Goal: Information Seeking & Learning: Learn about a topic

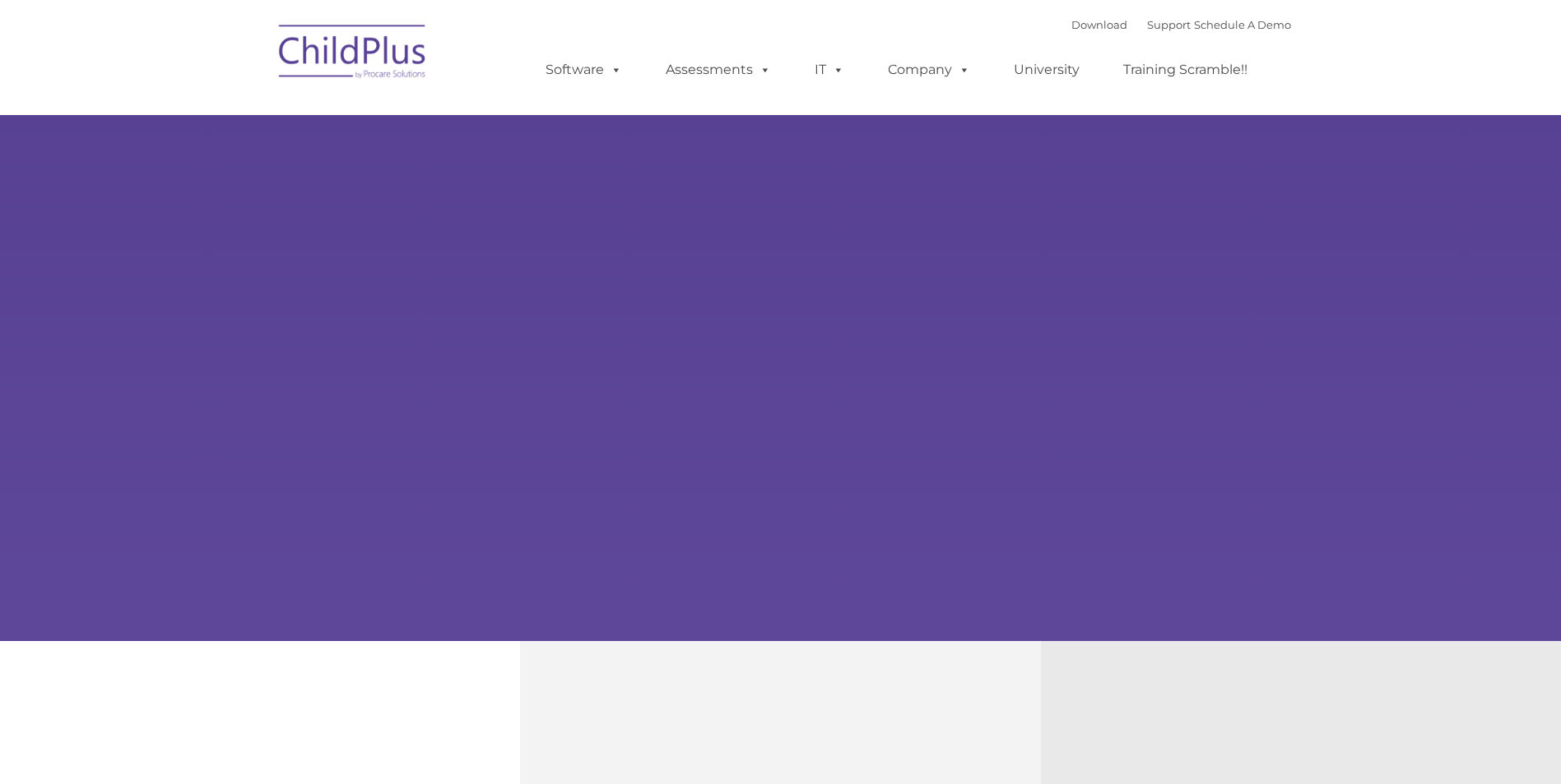
type input ""
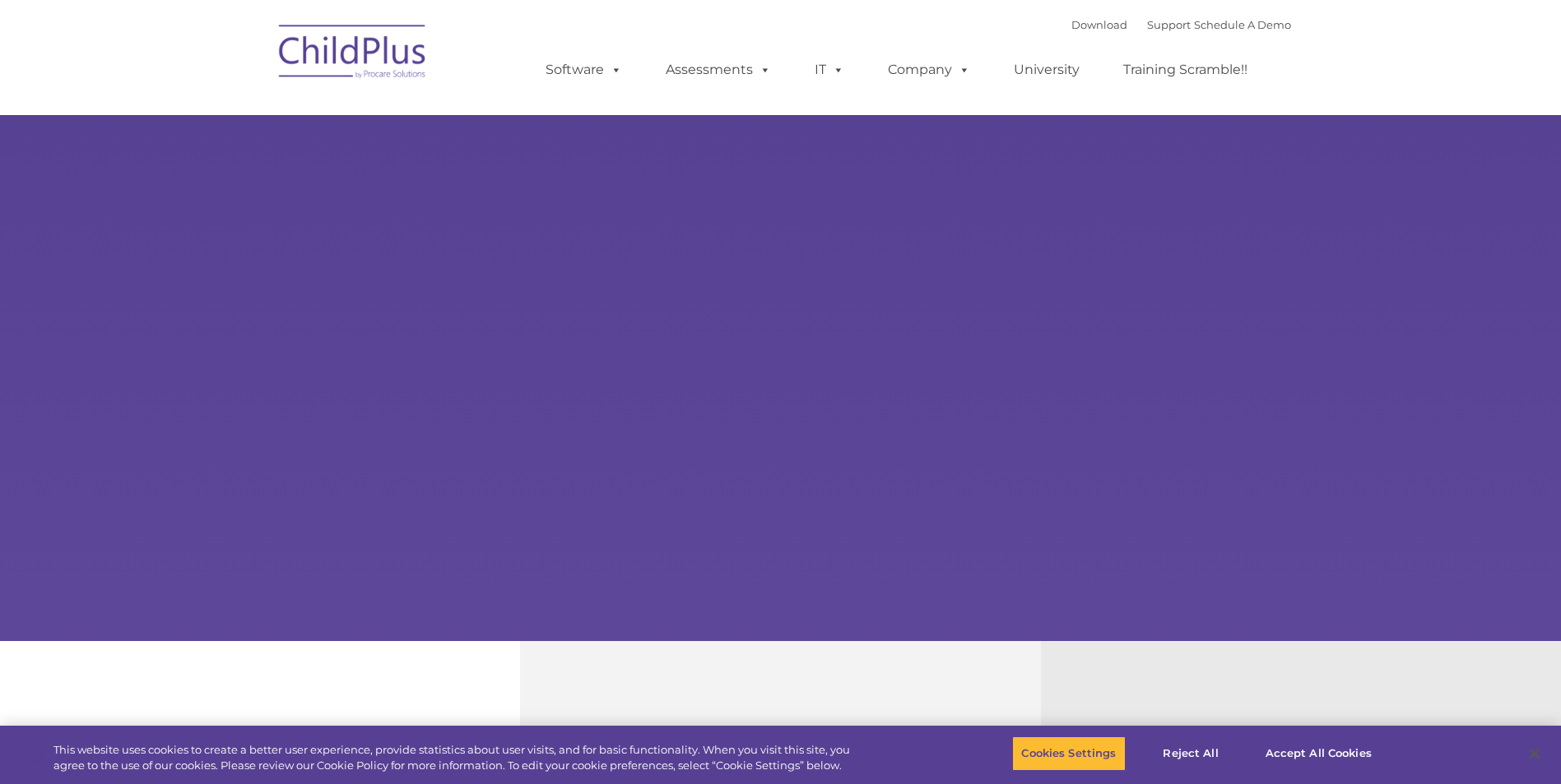
select select "MEDIUM"
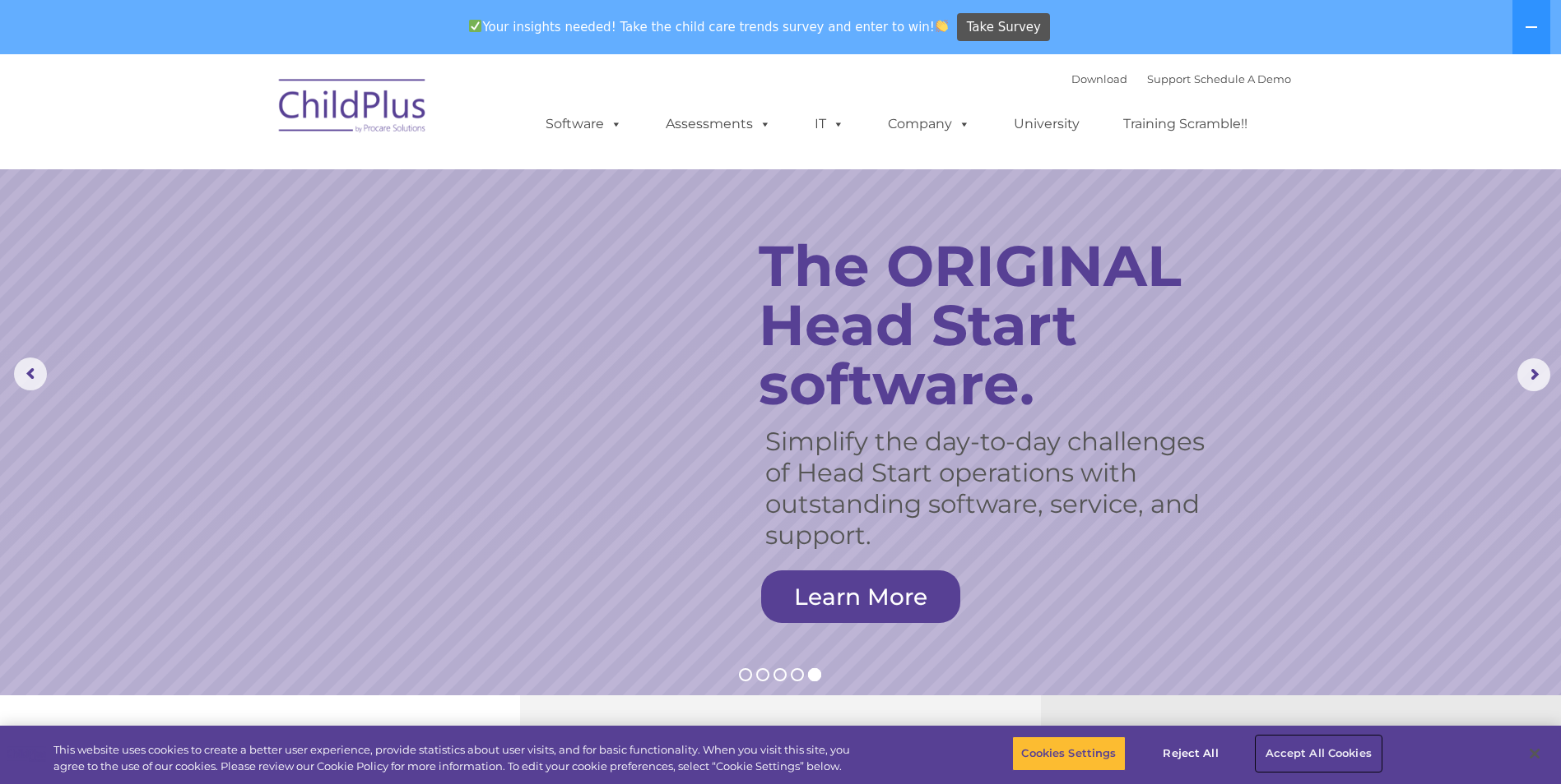
click at [1322, 760] on button "Accept All Cookies" at bounding box center [1318, 754] width 124 height 34
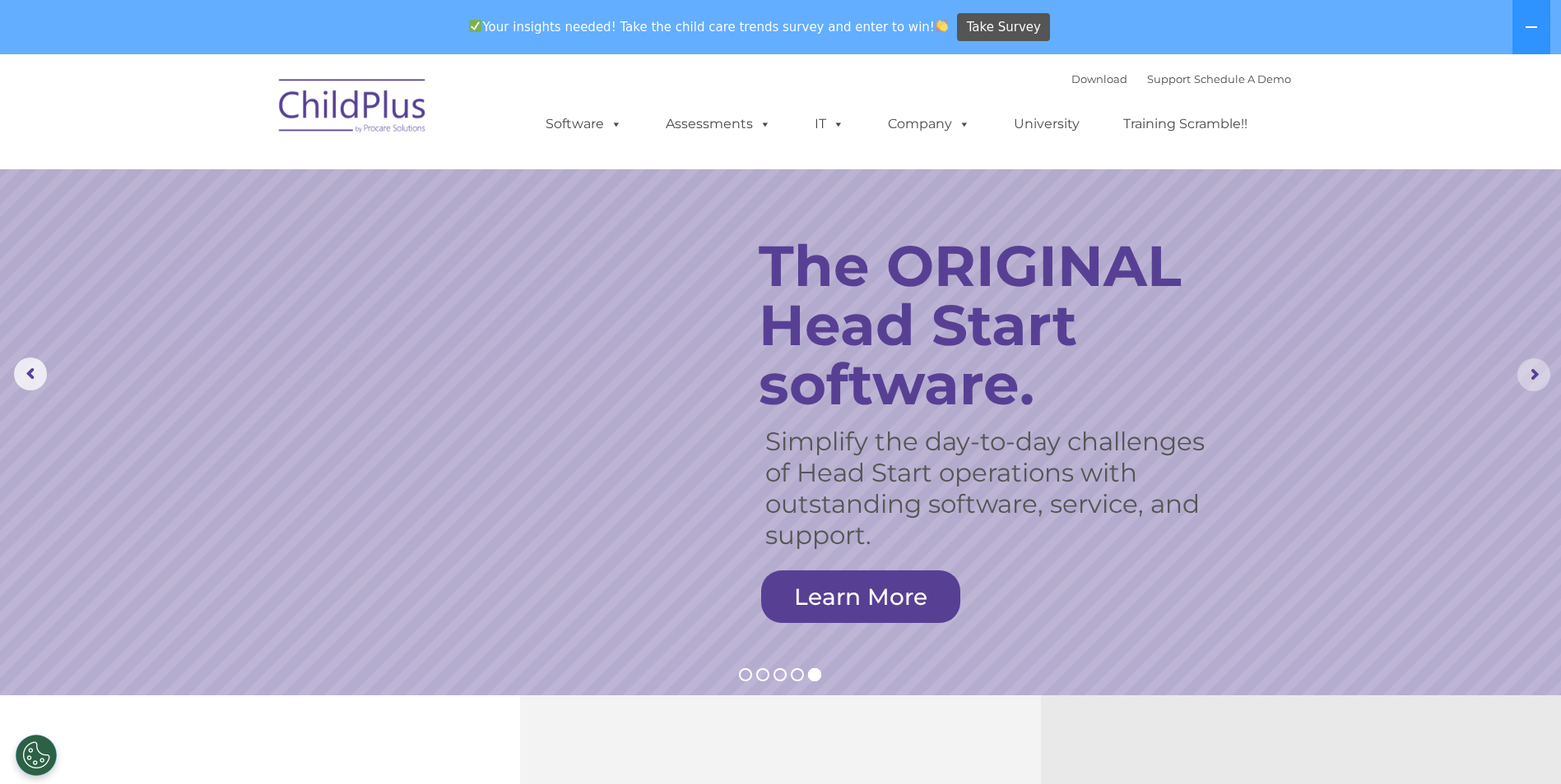
click at [1530, 382] on rs-arrow at bounding box center [1532, 374] width 32 height 32
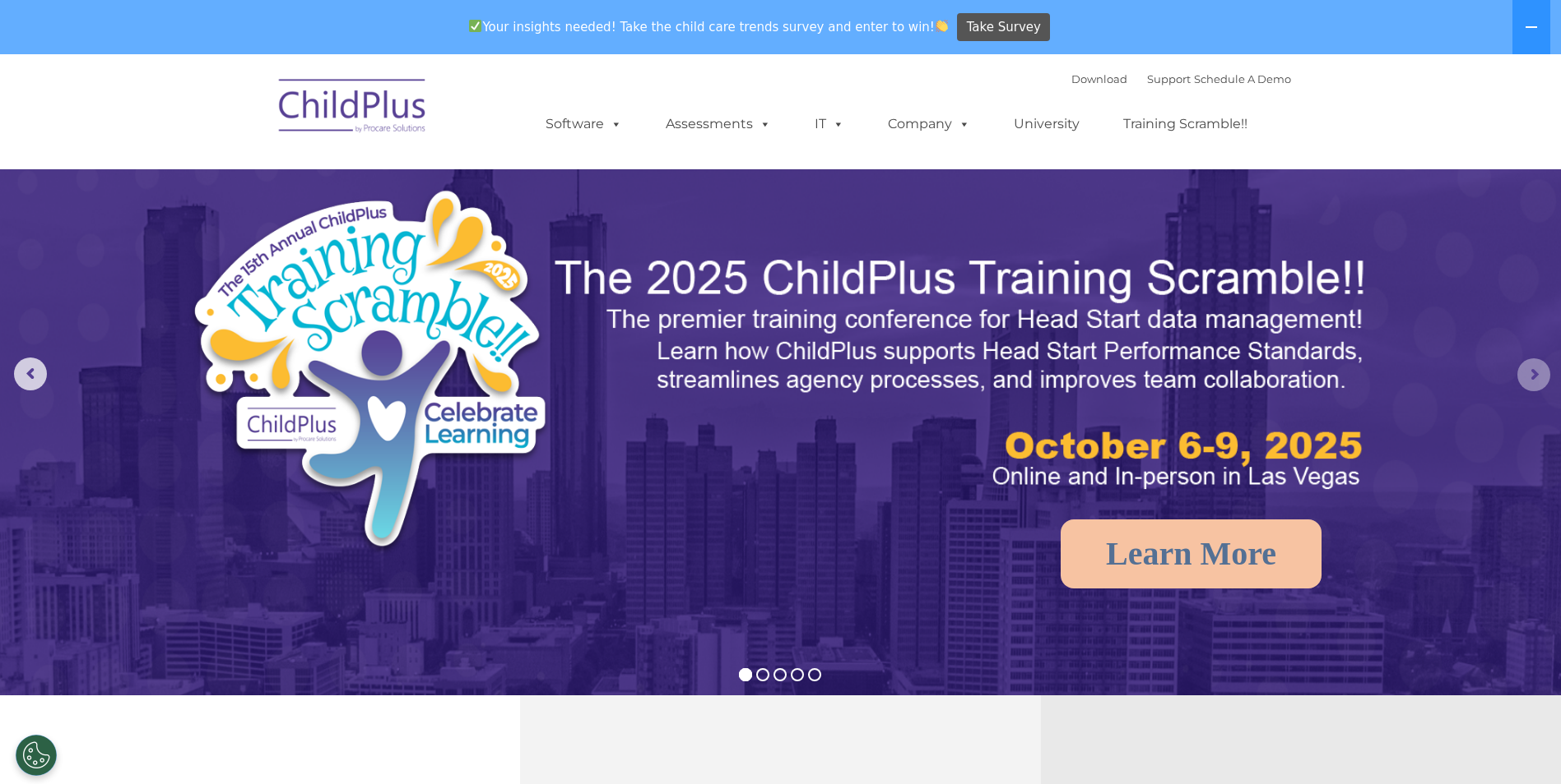
click at [1530, 382] on rs-arrow at bounding box center [1532, 374] width 32 height 32
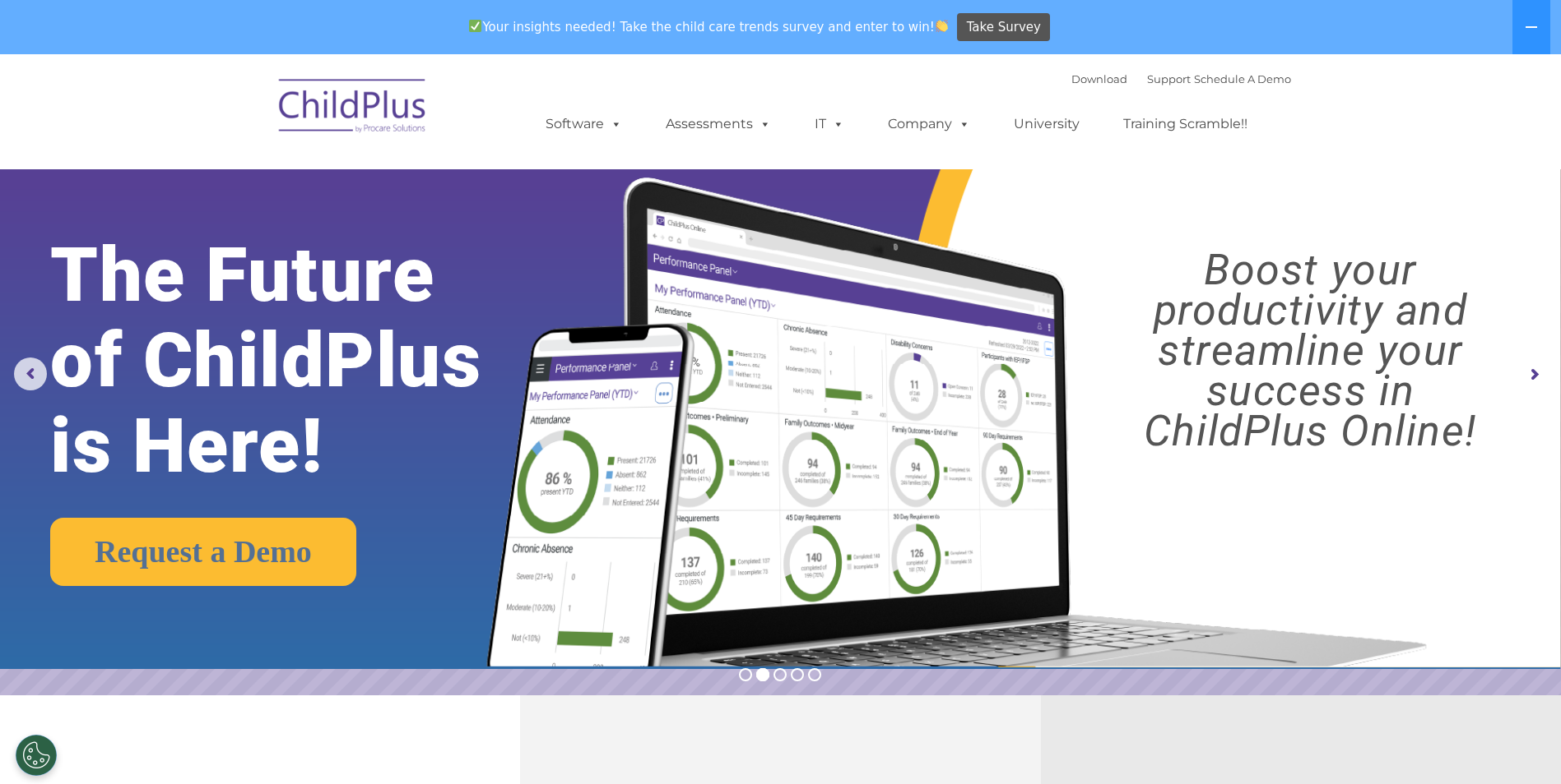
click at [1530, 382] on rs-arrow at bounding box center [1532, 374] width 32 height 32
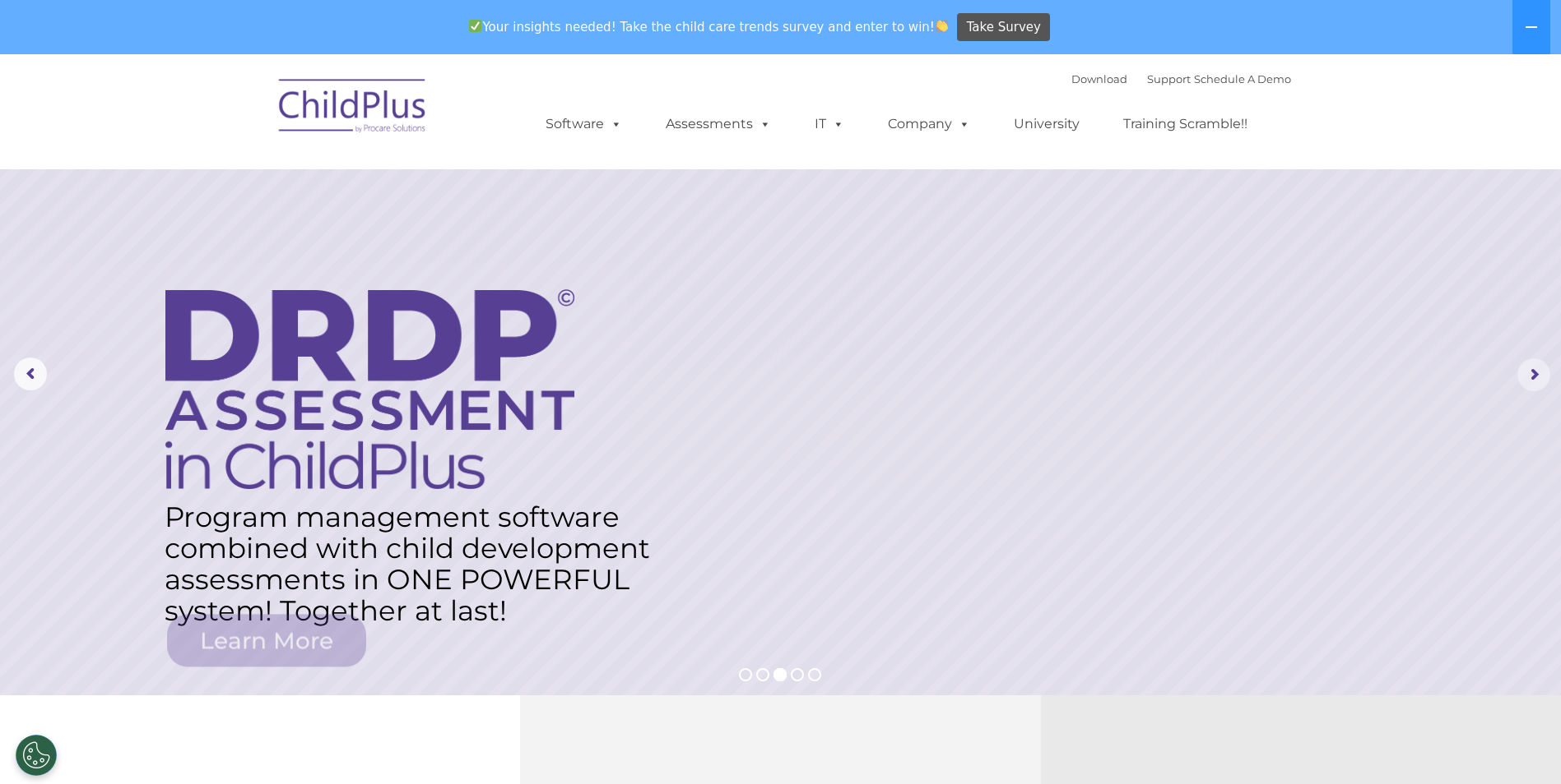
click at [1530, 382] on rs-arrow at bounding box center [1532, 374] width 32 height 32
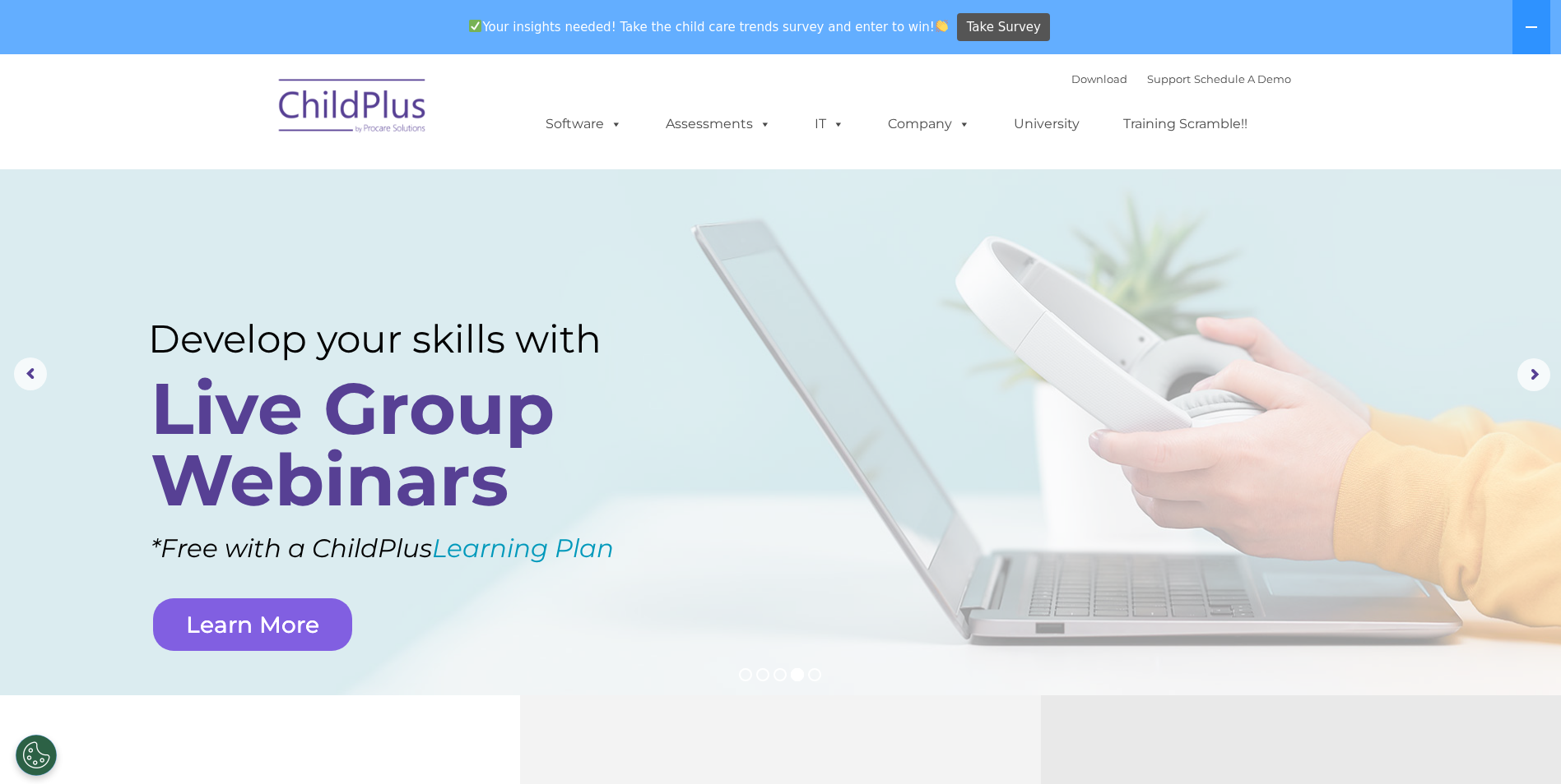
click at [304, 638] on link "Learn More" at bounding box center [252, 625] width 199 height 52
click at [727, 127] on link "Assessments" at bounding box center [718, 124] width 138 height 32
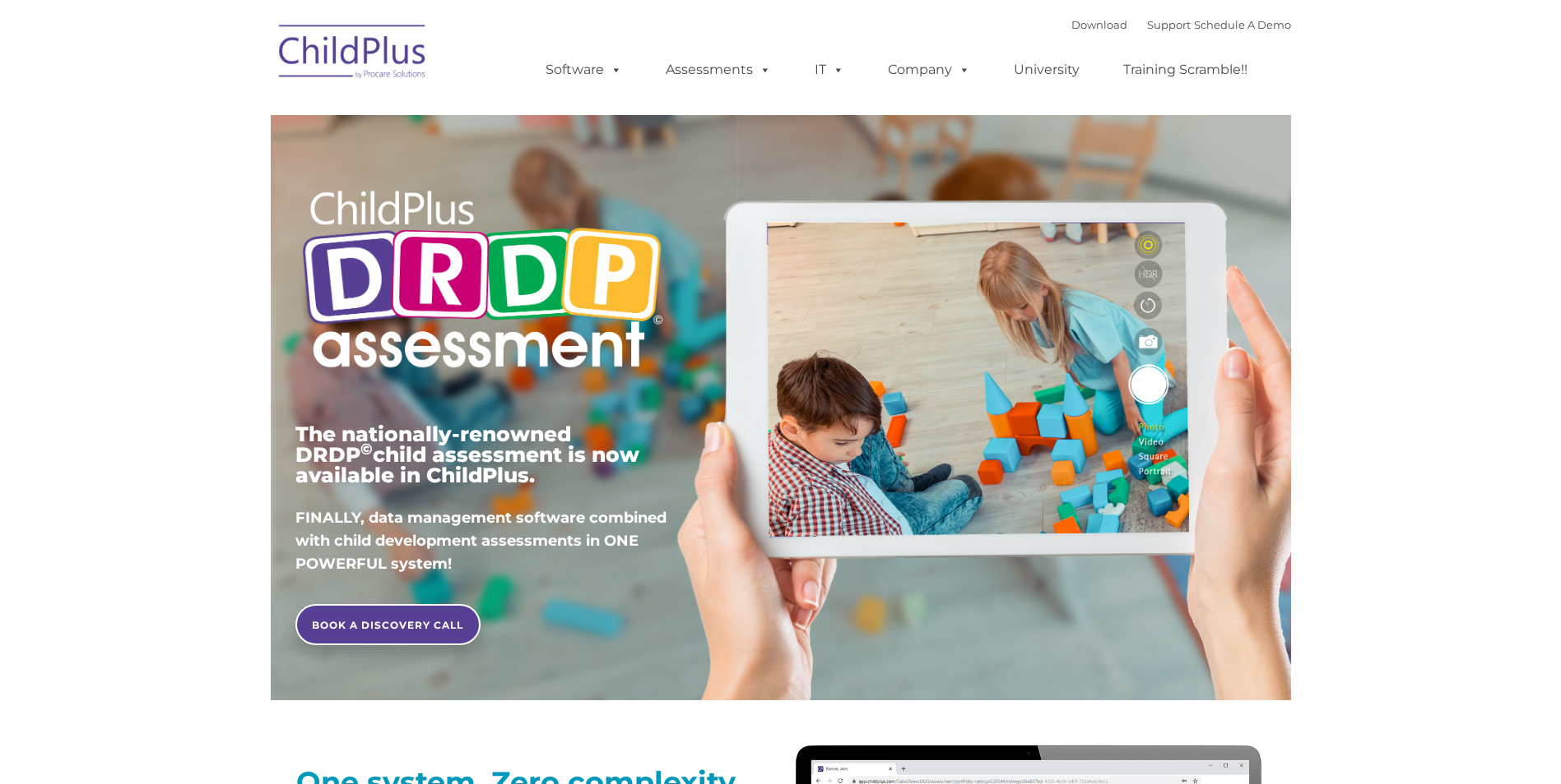
type input ""
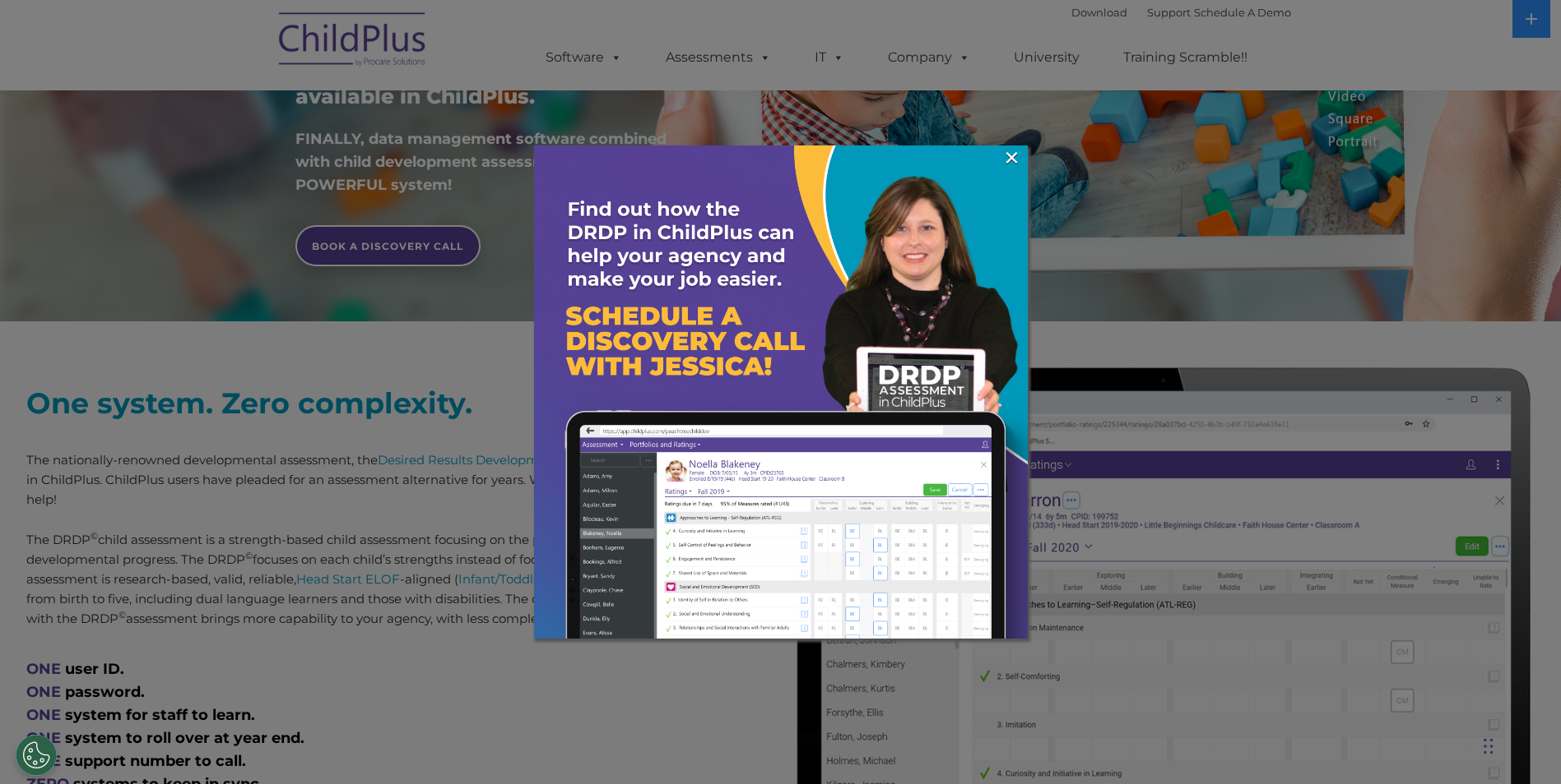
scroll to position [353, 0]
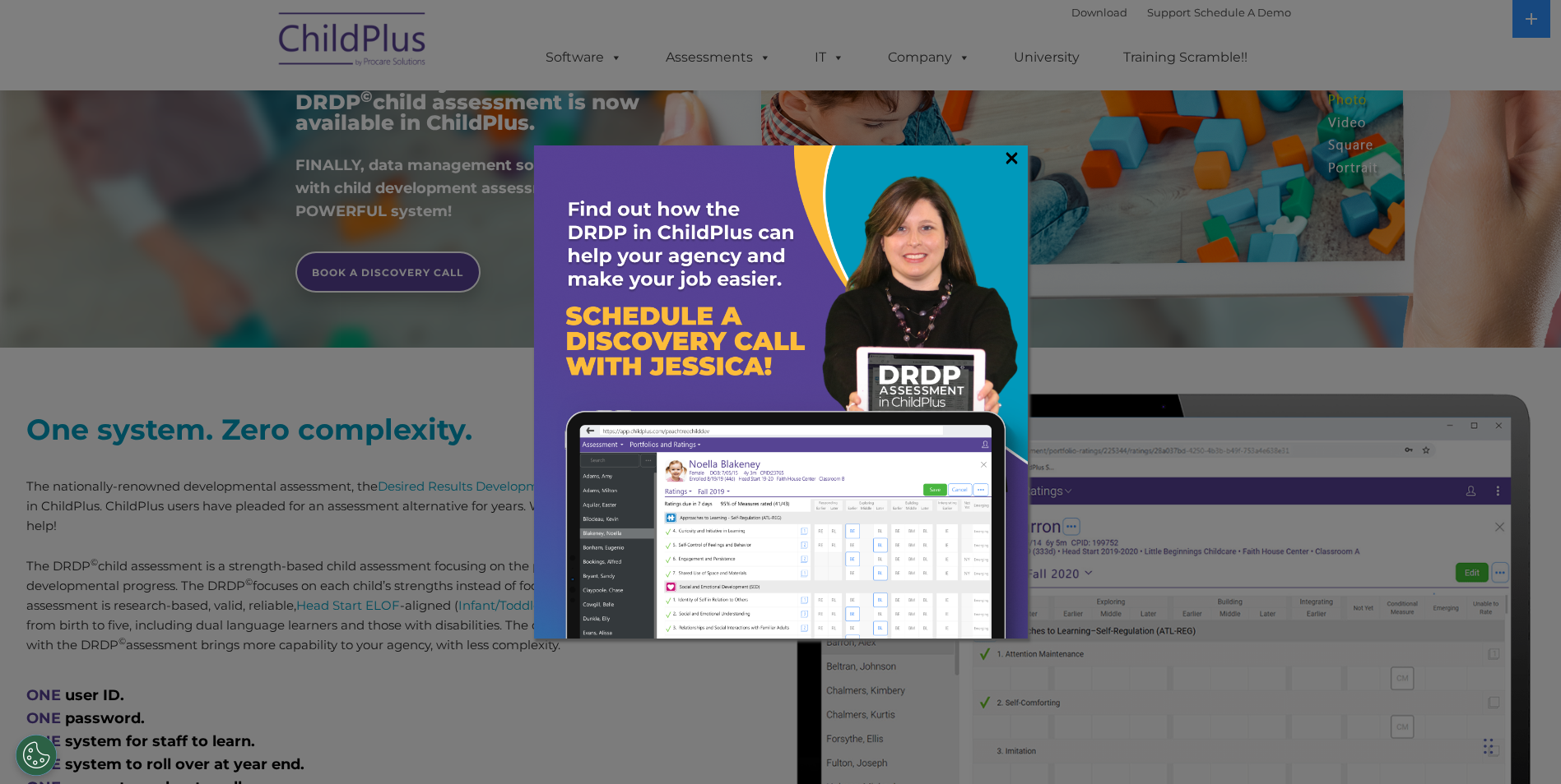
click at [1016, 160] on link "×" at bounding box center [1011, 157] width 19 height 17
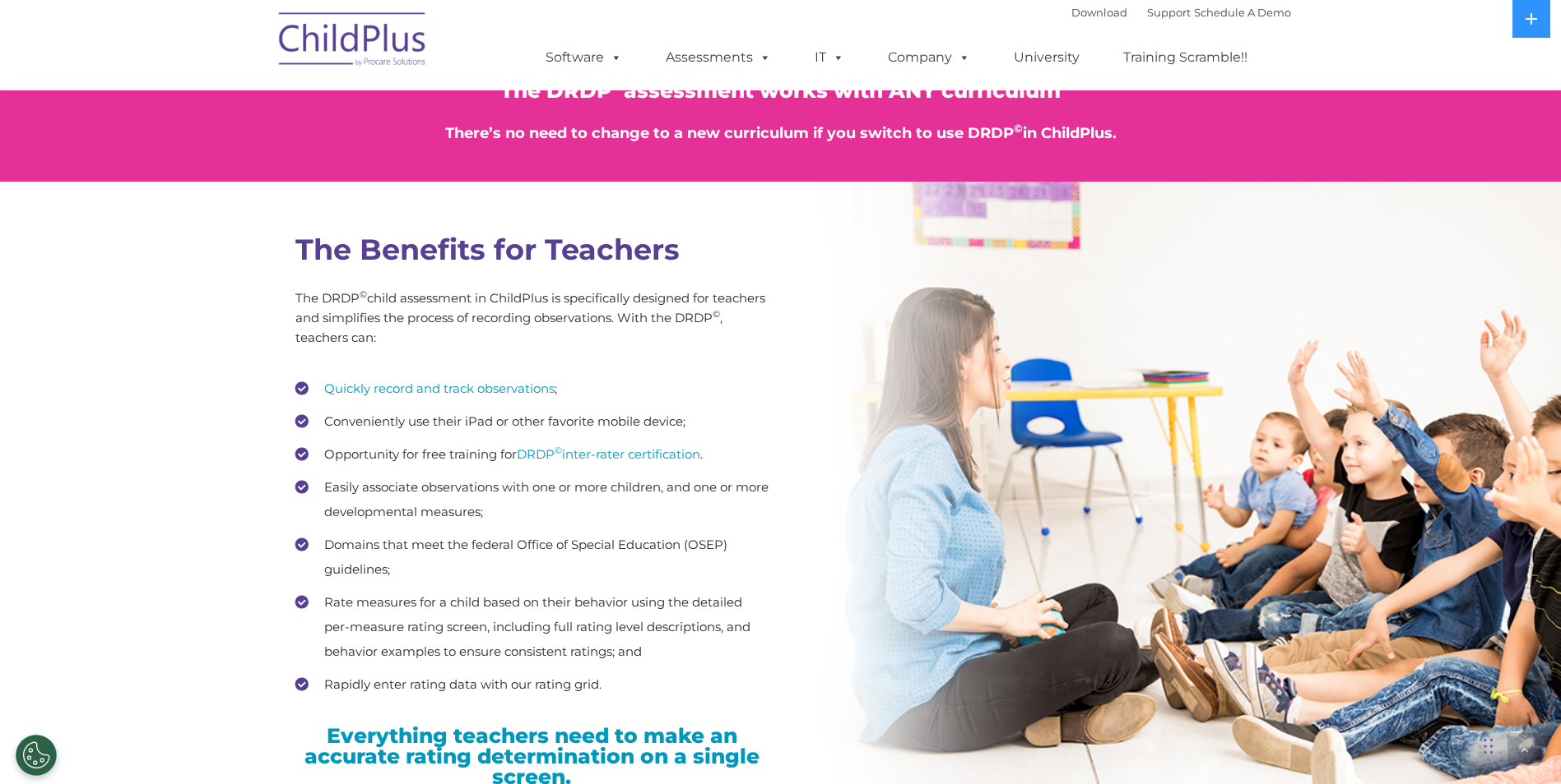
scroll to position [2129, 0]
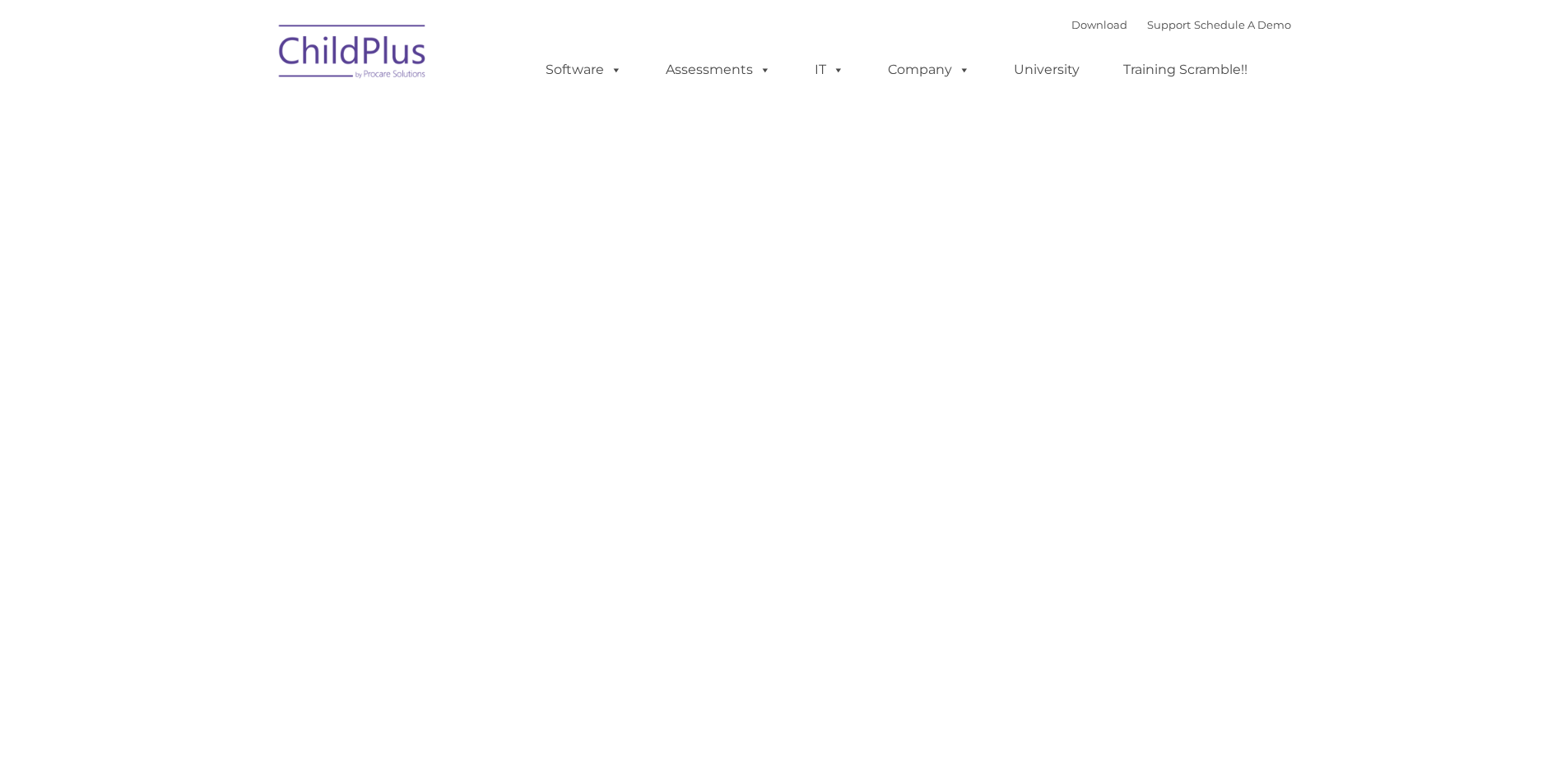
type input ""
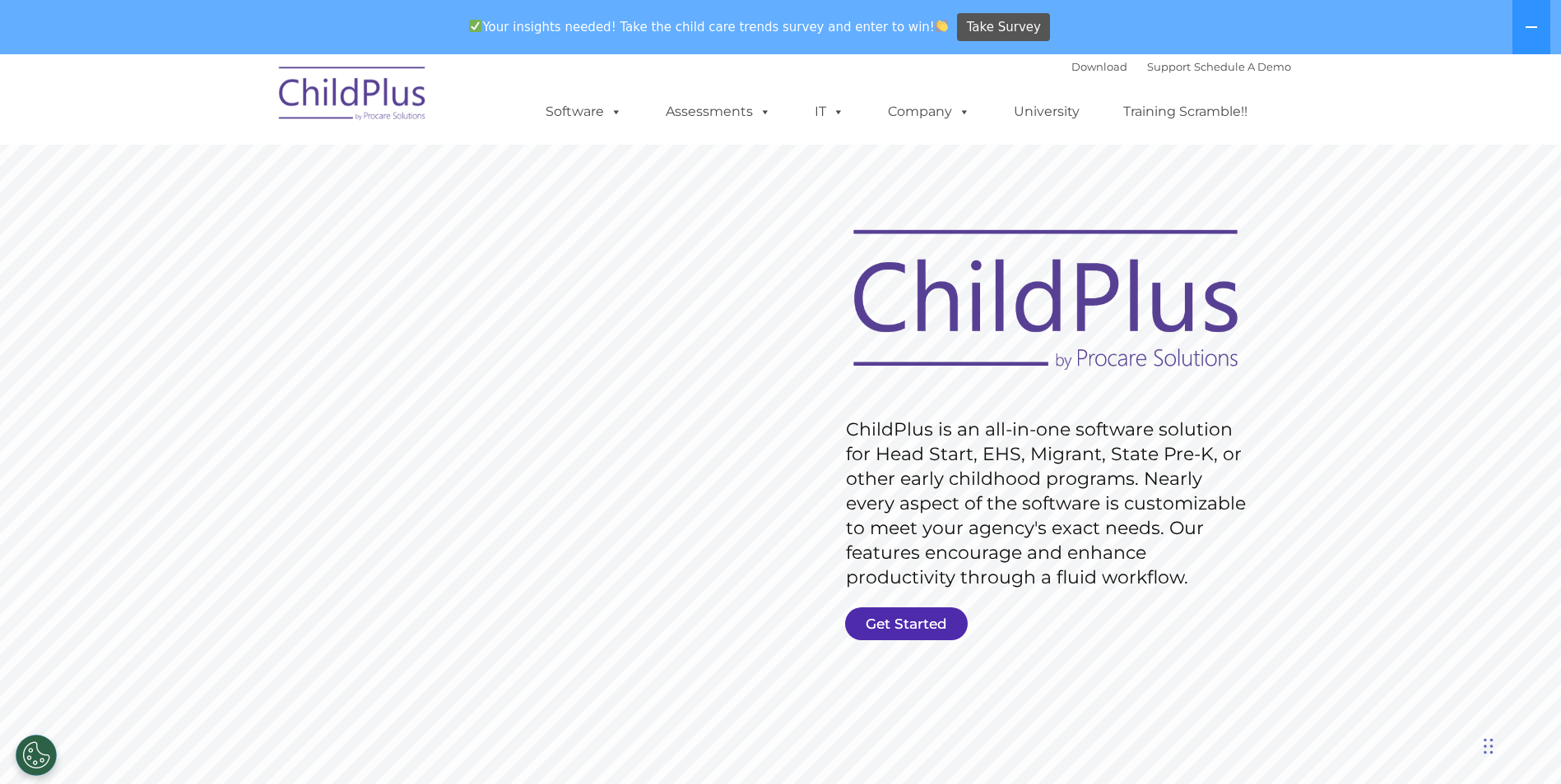
click at [905, 613] on link "Get Started" at bounding box center [905, 624] width 123 height 32
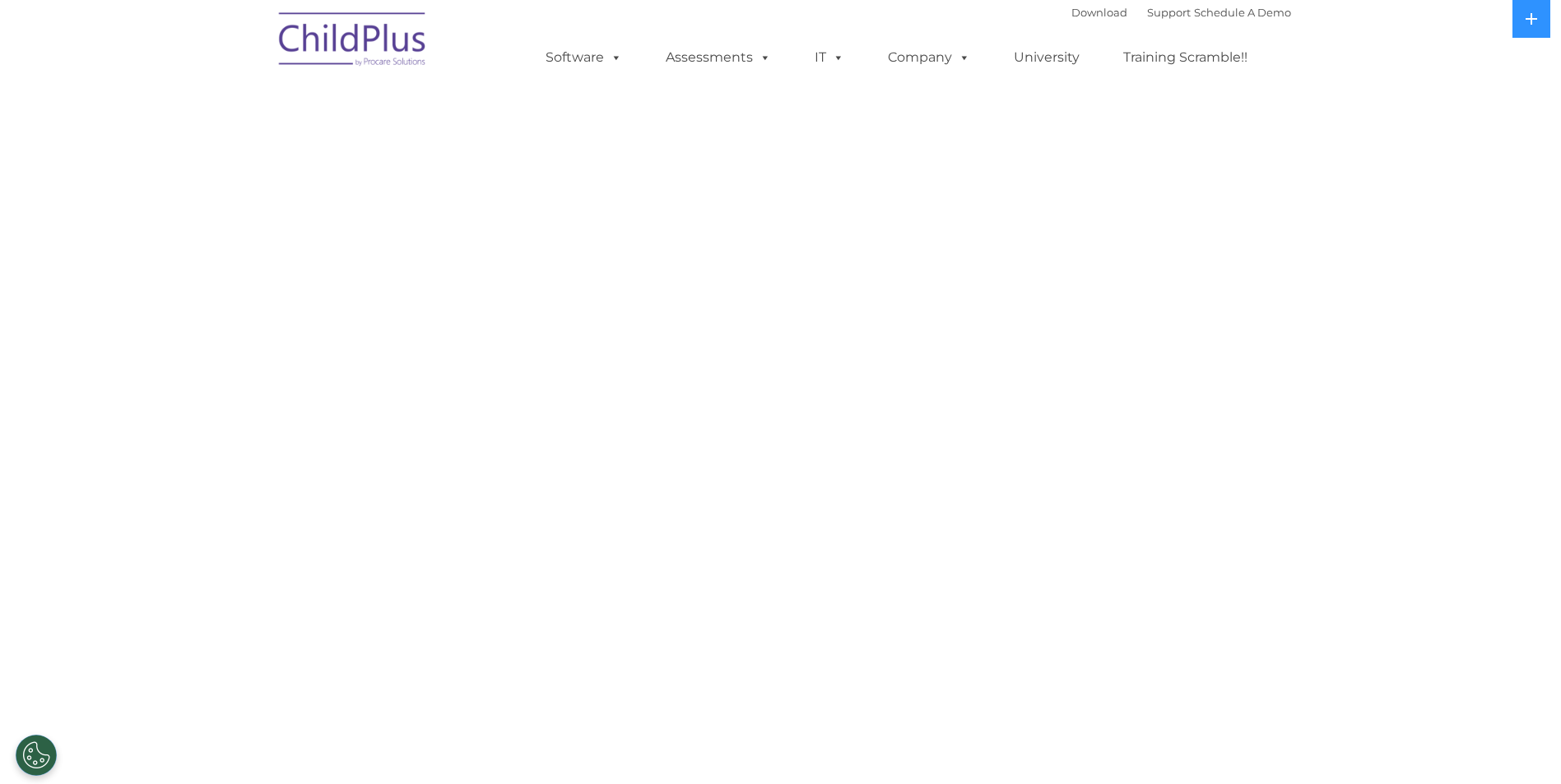
select select "MEDIUM"
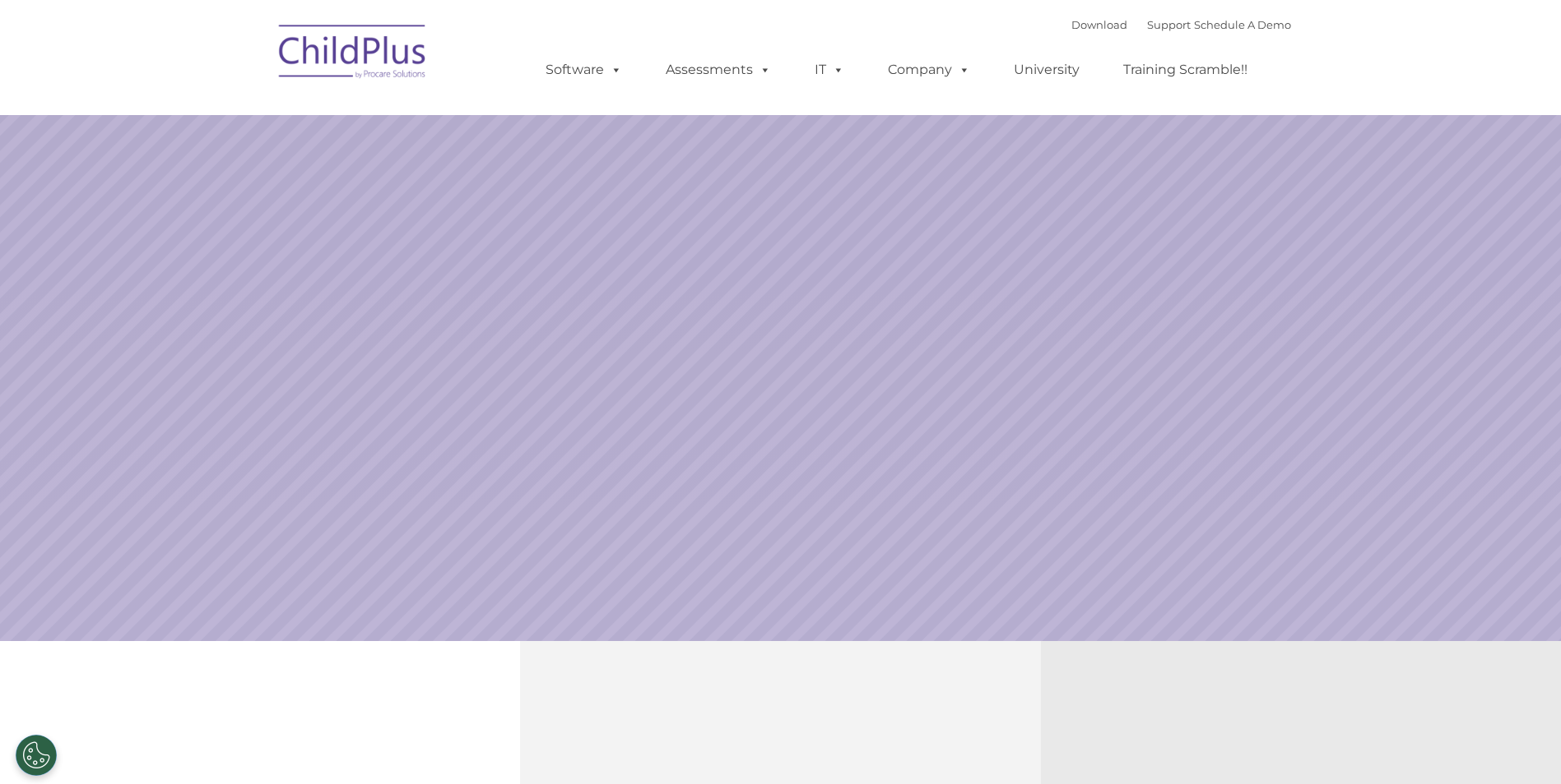
select select "MEDIUM"
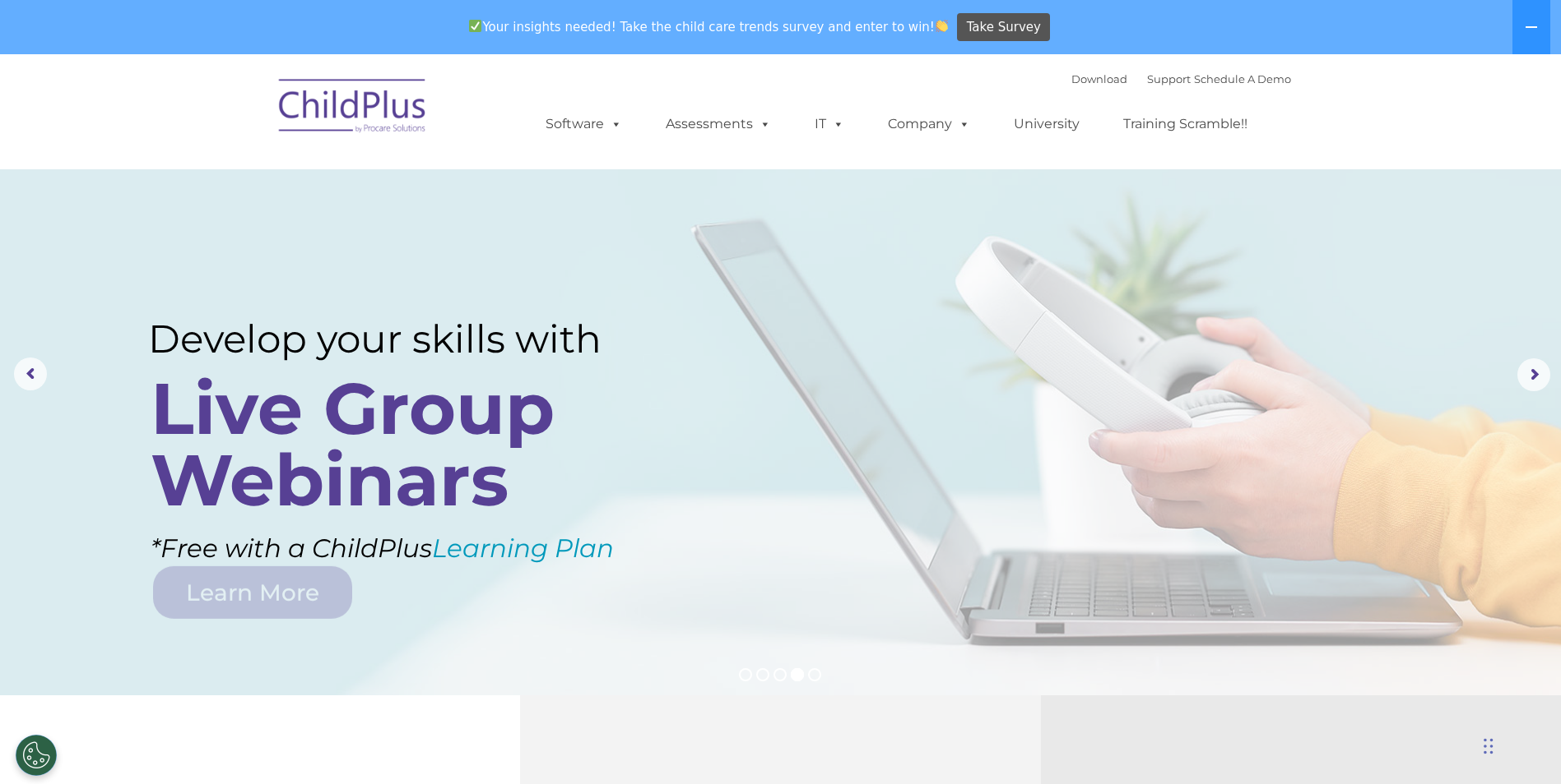
click at [313, 667] on rs-layer at bounding box center [780, 375] width 1561 height 641
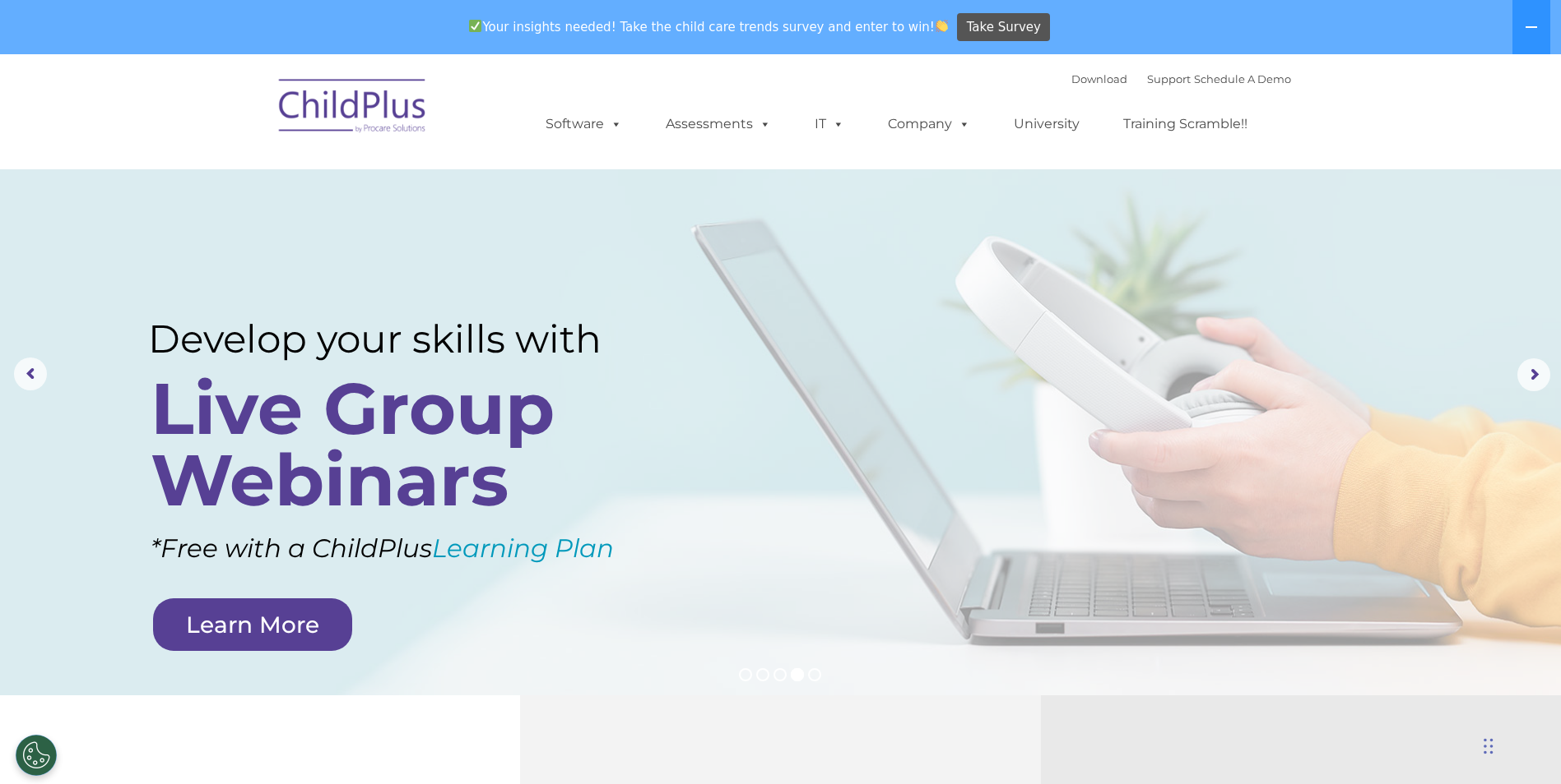
click at [308, 624] on link "Learn More" at bounding box center [252, 625] width 199 height 52
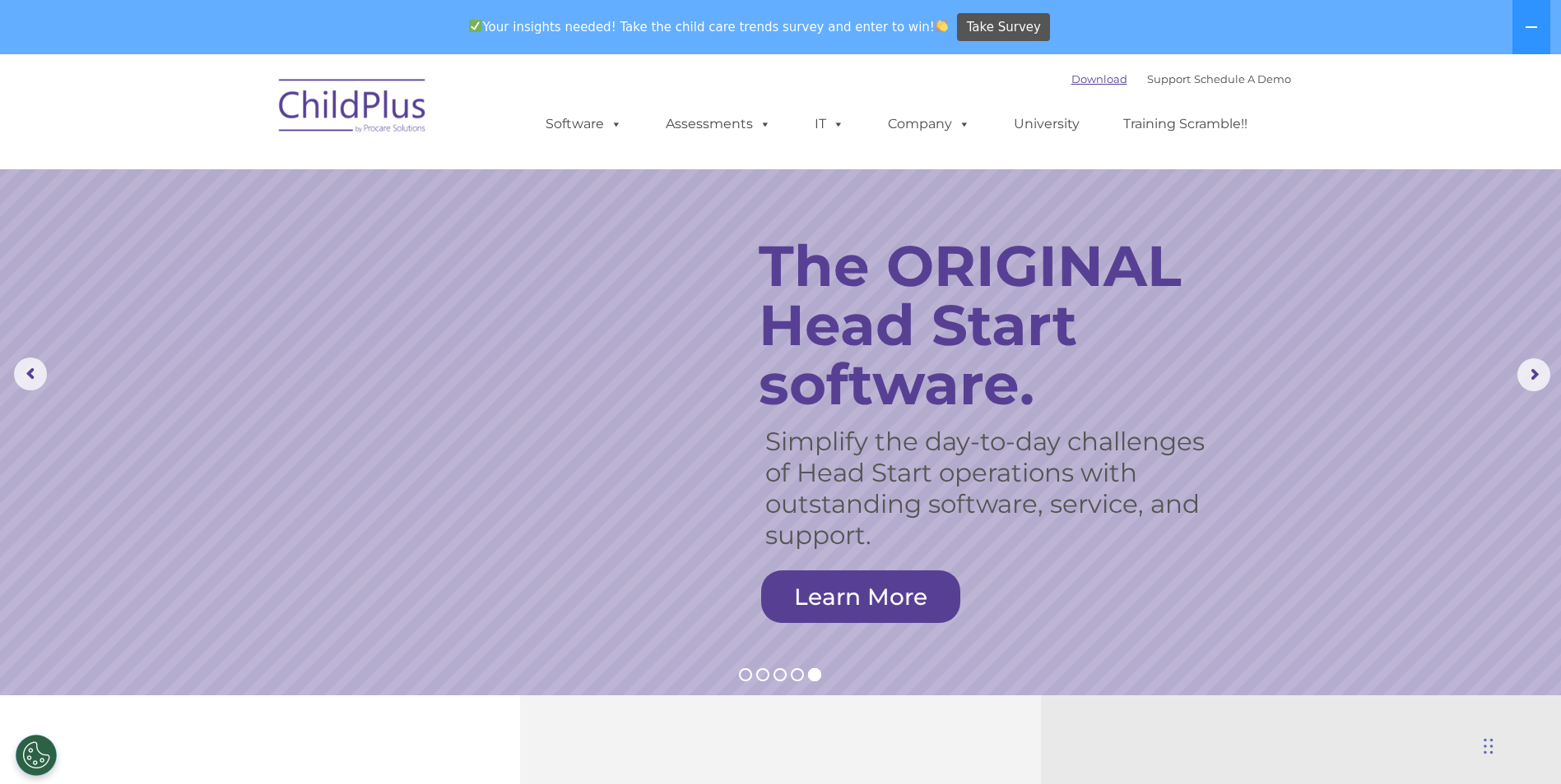
click at [1071, 81] on link "Download" at bounding box center [1098, 79] width 56 height 13
